Goal: Navigation & Orientation: Find specific page/section

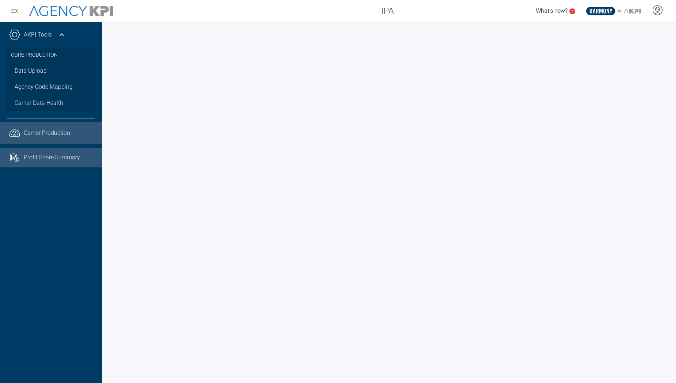
click at [55, 153] on span "Profit Share Summary" at bounding box center [52, 157] width 56 height 9
click at [64, 132] on span "Carrier Production" at bounding box center [47, 132] width 46 height 9
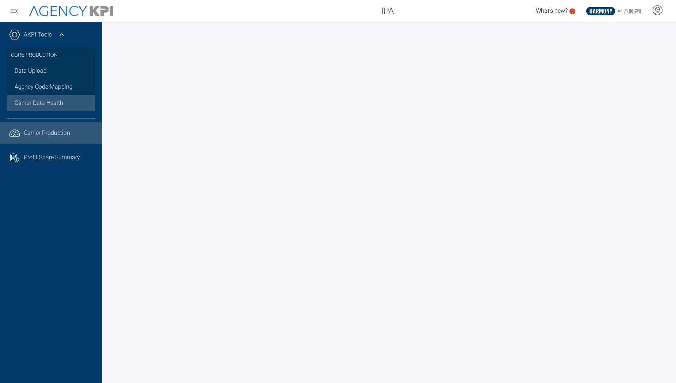
click at [52, 97] on link "Carrier Data Health" at bounding box center [51, 103] width 88 height 16
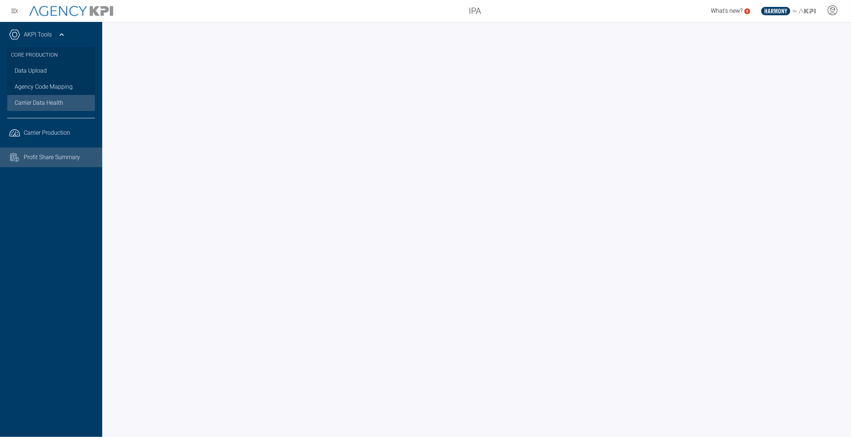
click at [50, 156] on span "Profit Share Summary" at bounding box center [52, 157] width 56 height 9
click at [39, 70] on link "Data Upload" at bounding box center [51, 71] width 88 height 16
click at [48, 104] on span "Carrier Data Health" at bounding box center [39, 103] width 49 height 9
click at [41, 127] on link ".cls-1{fill:none;stroke:#221f20;stroke-linecap:round;stroke-linejoin:round;stro…" at bounding box center [51, 133] width 102 height 22
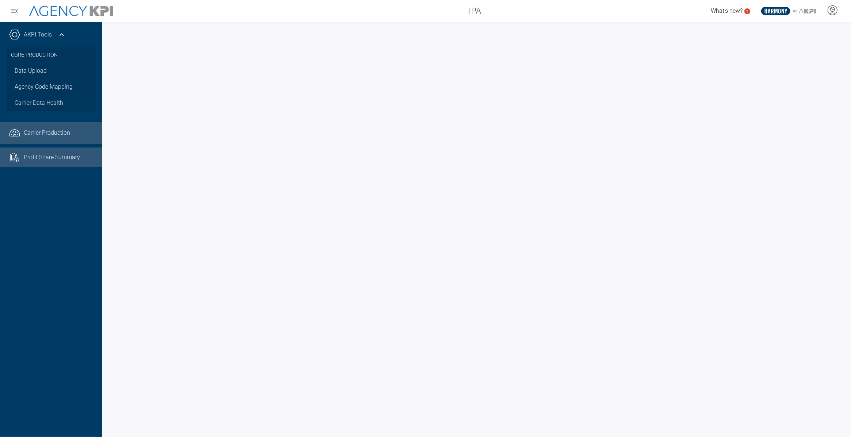
click at [51, 158] on span "Profit Share Summary" at bounding box center [52, 157] width 56 height 9
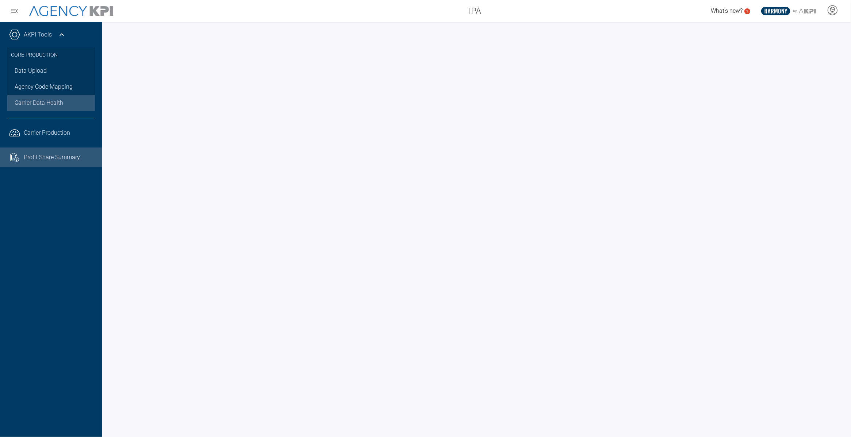
click at [57, 103] on span "Carrier Data Health" at bounding box center [39, 103] width 49 height 9
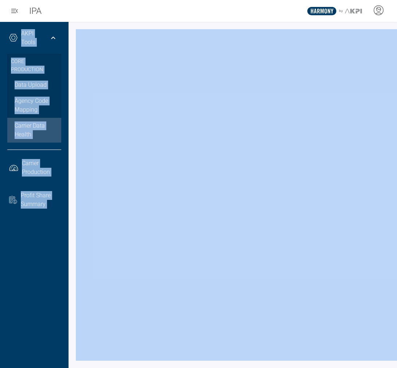
drag, startPoint x: 282, startPoint y: 20, endPoint x: 271, endPoint y: 11, distance: 15.0
click at [274, 17] on div "IPA .st0{fill:#003B66;} .st1{fill:#FFFFFF;} .st2{fill:#949698;} Layer 1" at bounding box center [198, 11] width 397 height 22
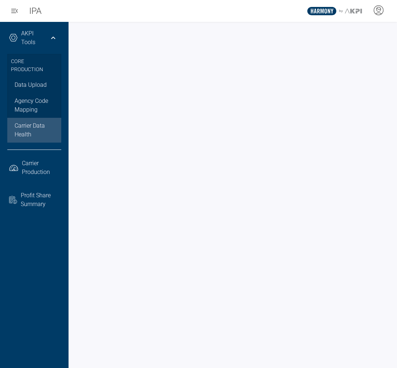
click at [293, 3] on div "IPA .st0{fill:#003B66;} .st1{fill:#FFFFFF;} .st2{fill:#949698;} Layer 1" at bounding box center [198, 11] width 397 height 22
